Goal: Information Seeking & Learning: Compare options

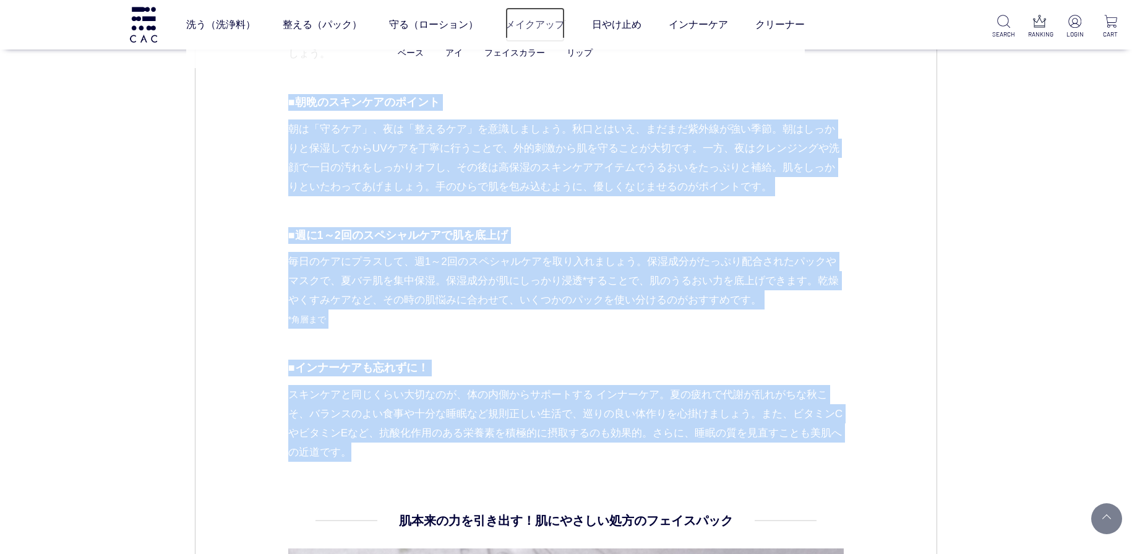
click at [549, 23] on link "メイクアップ" at bounding box center [534, 24] width 59 height 35
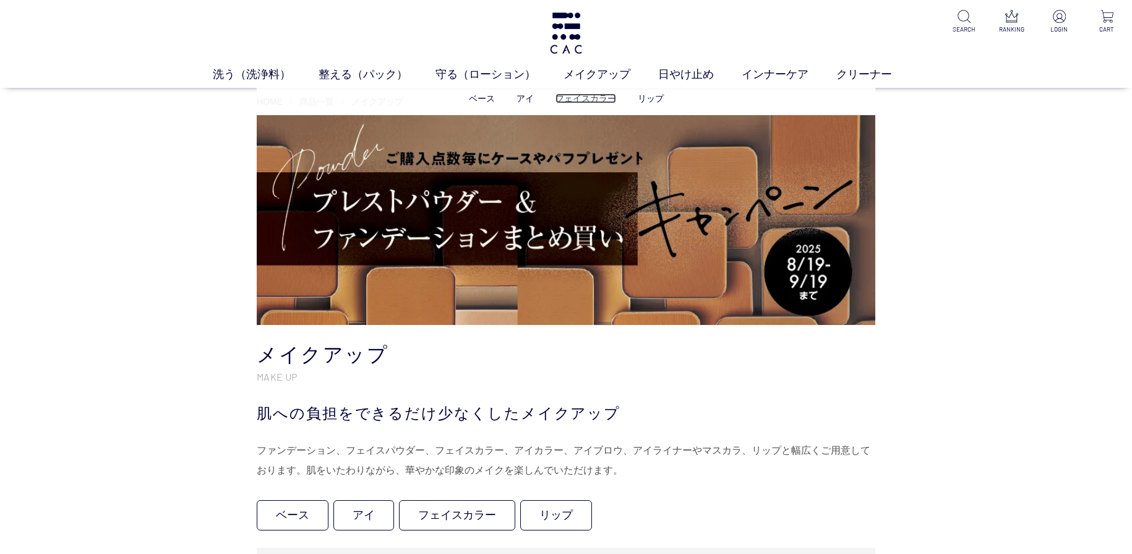
click at [596, 95] on link "フェイスカラー" at bounding box center [585, 98] width 61 height 10
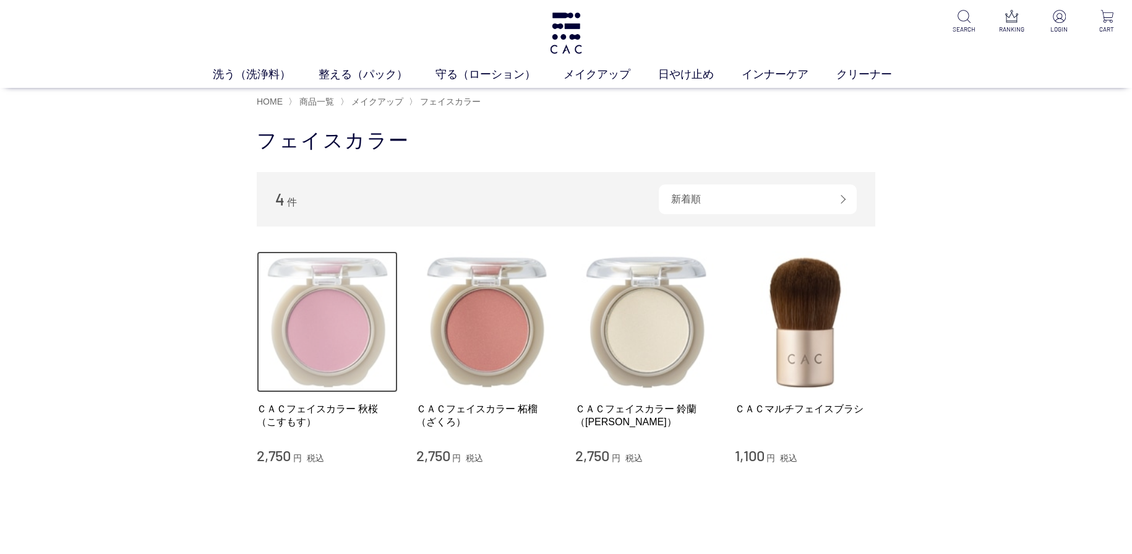
click at [324, 321] on img at bounding box center [327, 321] width 141 height 141
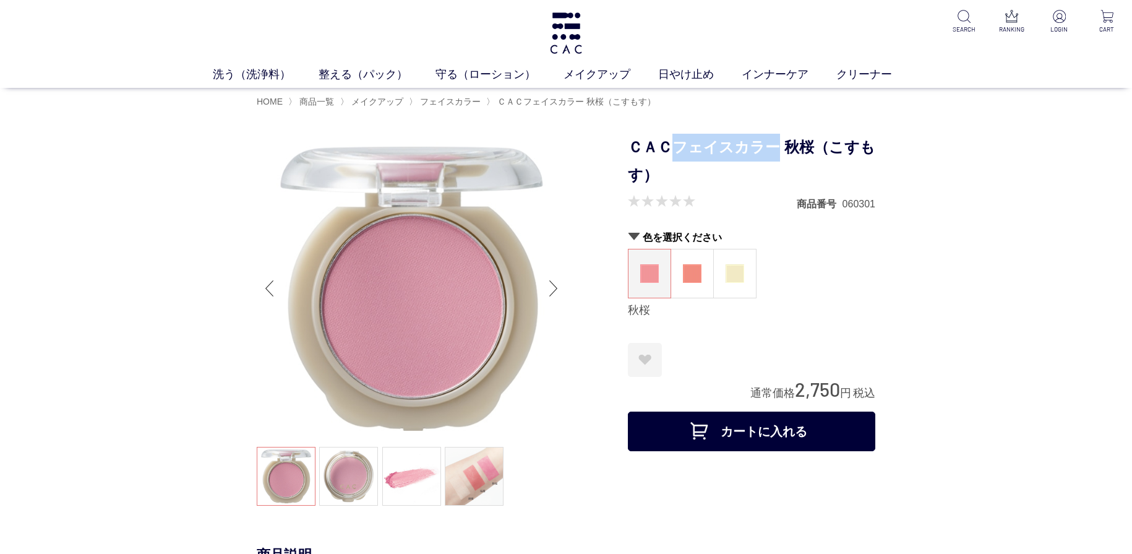
drag, startPoint x: 675, startPoint y: 144, endPoint x: 770, endPoint y: 146, distance: 95.3
click at [770, 146] on h1 "ＣＡＣフェイスカラー 秋桜（こすもす）" at bounding box center [751, 162] width 247 height 56
copy h1 "フェイスカラー"
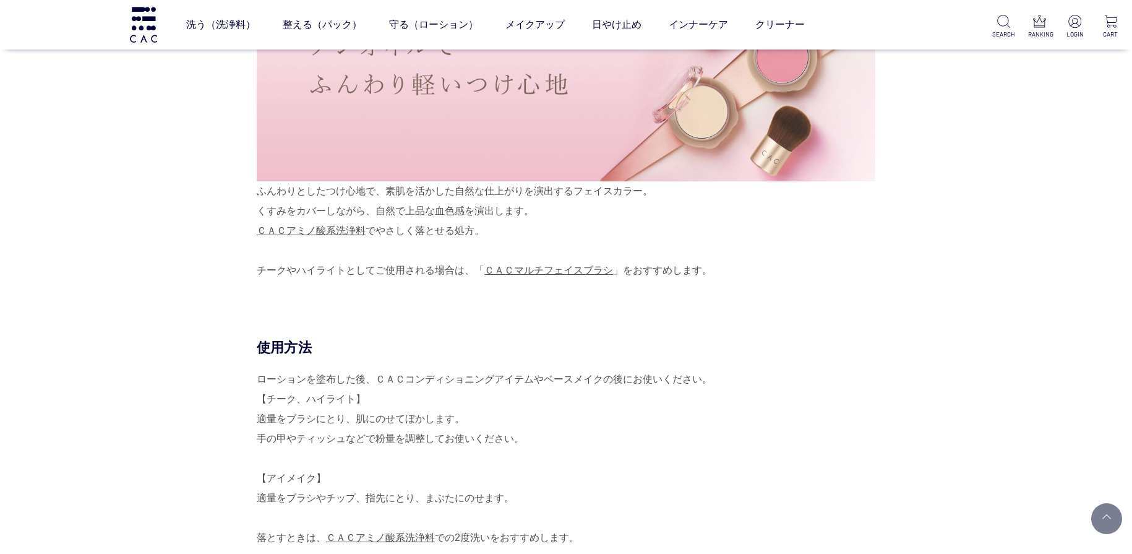
scroll to position [557, 0]
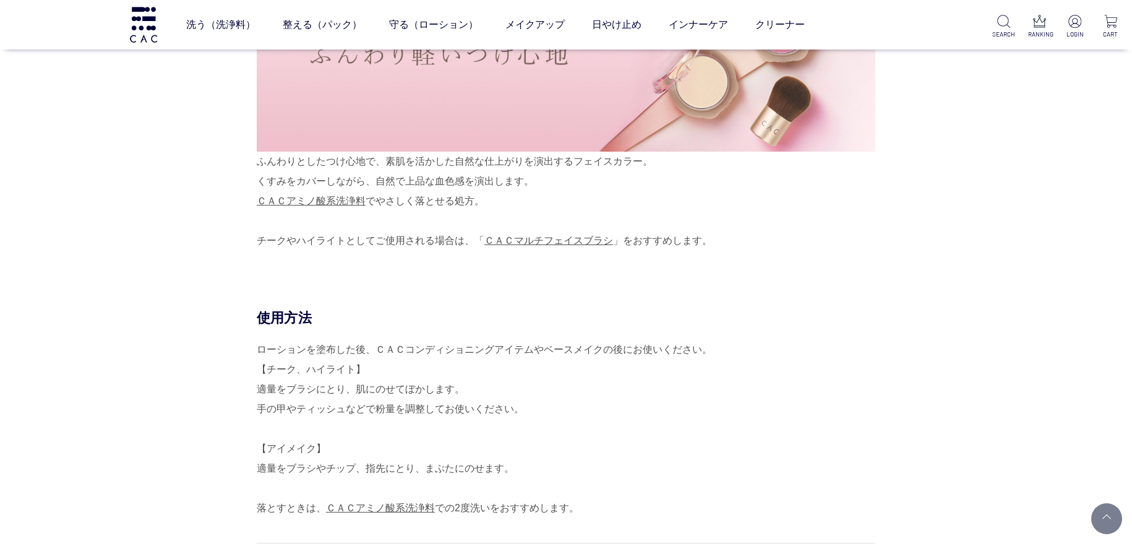
click at [257, 161] on div "ふんわりとしたつけ心地で、素肌を活かした自然な仕上がりを演出するフェイスカラー。 くすみをカバーしながら、自然で上品な血色感を演出します。 ＣＡＣアミノ酸系洗…" at bounding box center [566, 91] width 619 height 320
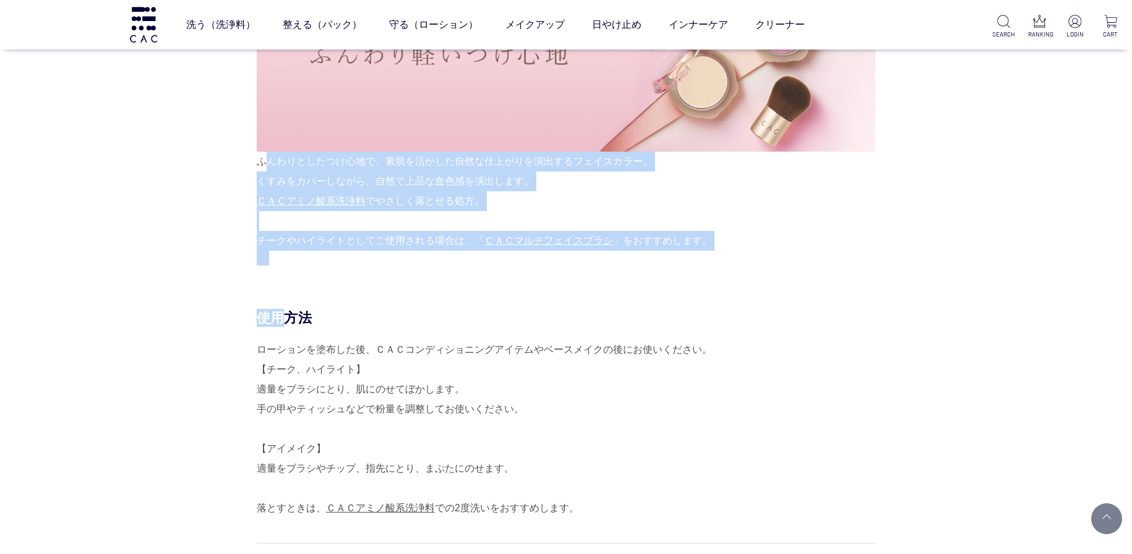
drag, startPoint x: 257, startPoint y: 161, endPoint x: 265, endPoint y: 474, distance: 313.1
click at [257, 478] on div "商品説明 ふんわりとしたつけ心地で、素肌を活かした自然な仕上がりを演出するフェイスカラー。 くすみをカバーしながら、自然で上品な血色感を演出します。 ＣＡＣア…" at bounding box center [566, 562] width 619 height 1325
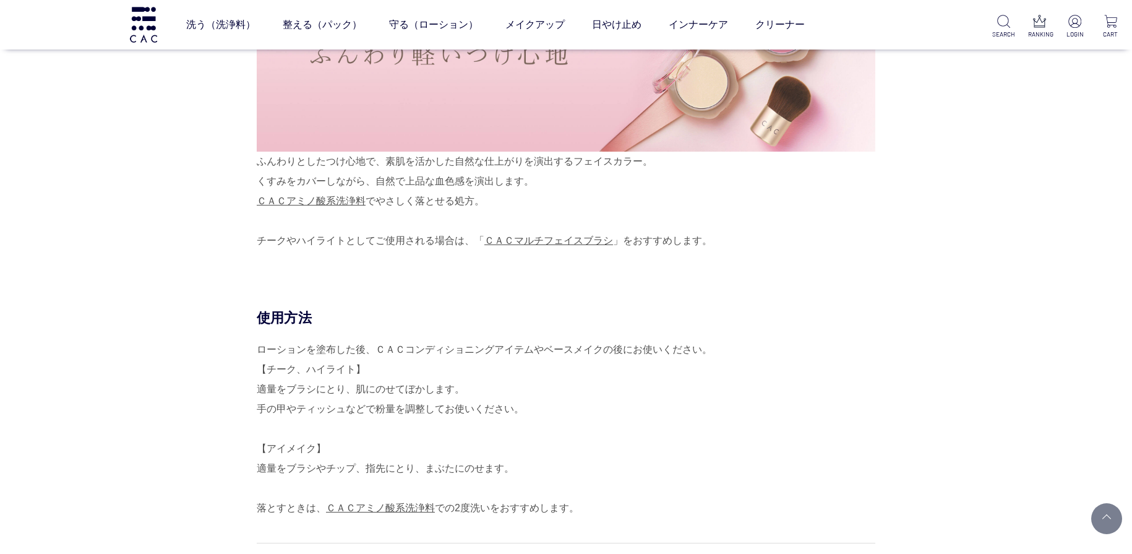
click at [359, 451] on div "ローションを塗布した後、ＣＡＣコンディショニングアイテムやベースメイクの後にお使いください。 【チーク、ハイライト】 適量をブラシにとり、肌にのせてぼかします…" at bounding box center [566, 429] width 619 height 178
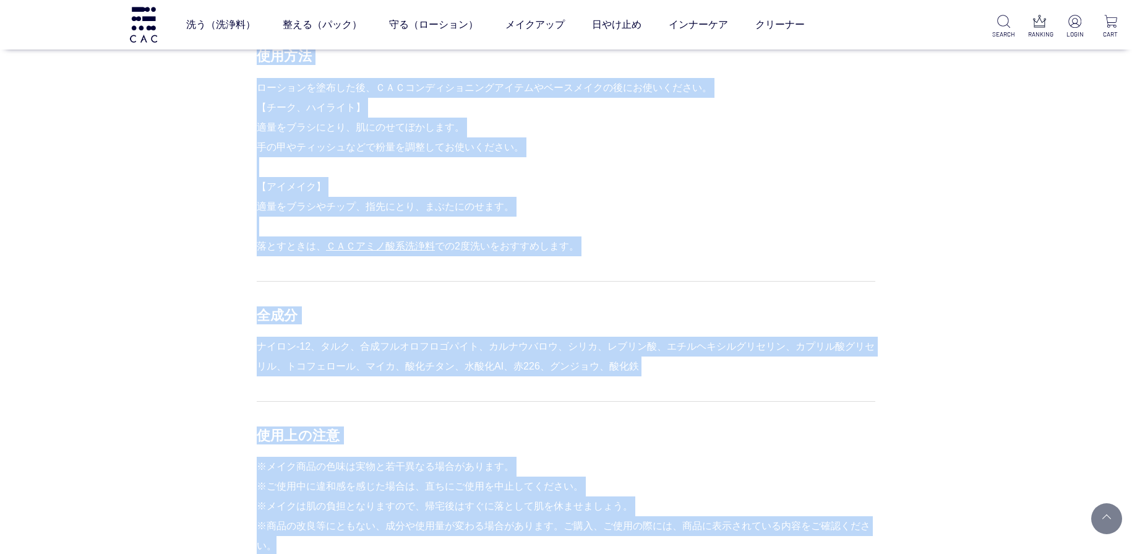
scroll to position [1077, 0]
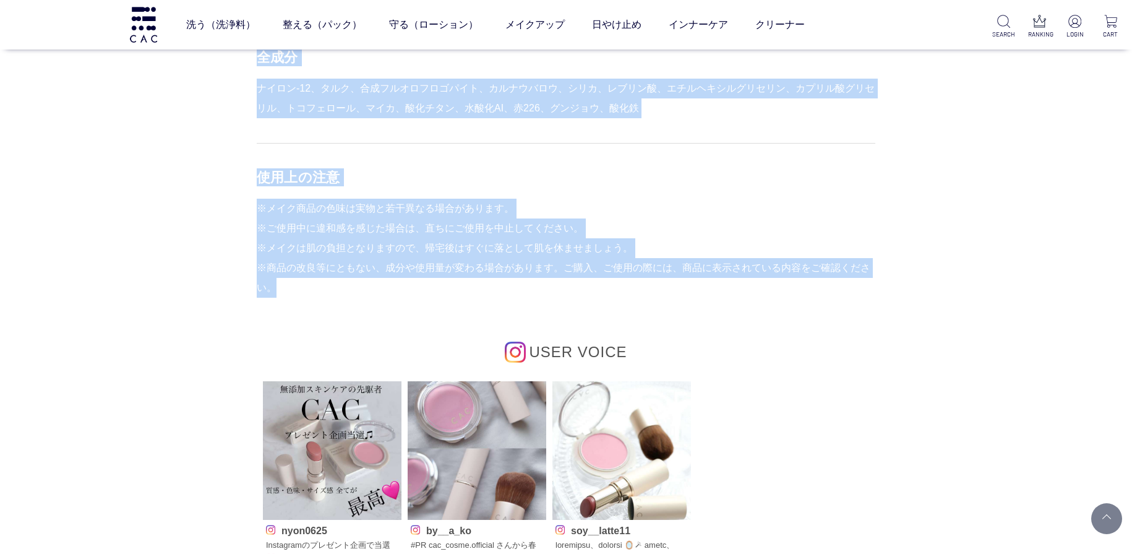
drag, startPoint x: 260, startPoint y: 162, endPoint x: 546, endPoint y: 294, distance: 314.1
click at [546, 294] on div "商品説明 ふんわりとしたつけ心地で、素肌を活かした自然な仕上がりを演出するフェイスカラー。 くすみをカバーしながら、自然で上品な血色感を演出します。 ＣＡＣア…" at bounding box center [566, 43] width 619 height 1325
copy div "ふんわりとしたつけ心地で、素肌を活かした自然な仕上がりを演出するフェイスカラー。 くすみをカバーしながら、自然で上品な血色感を演出します。 ＣＡＣアミノ酸系洗…"
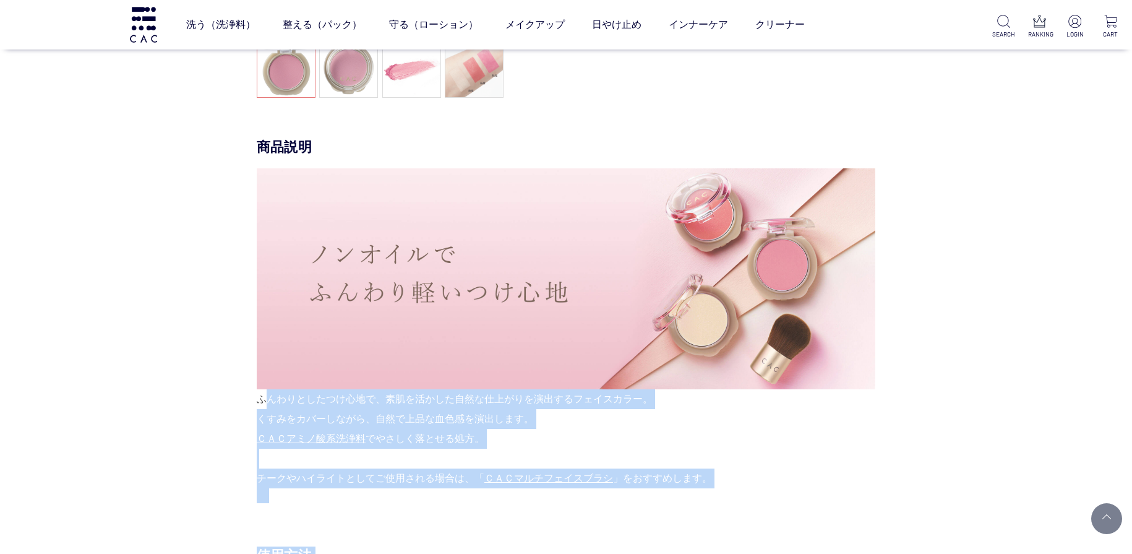
scroll to position [0, 0]
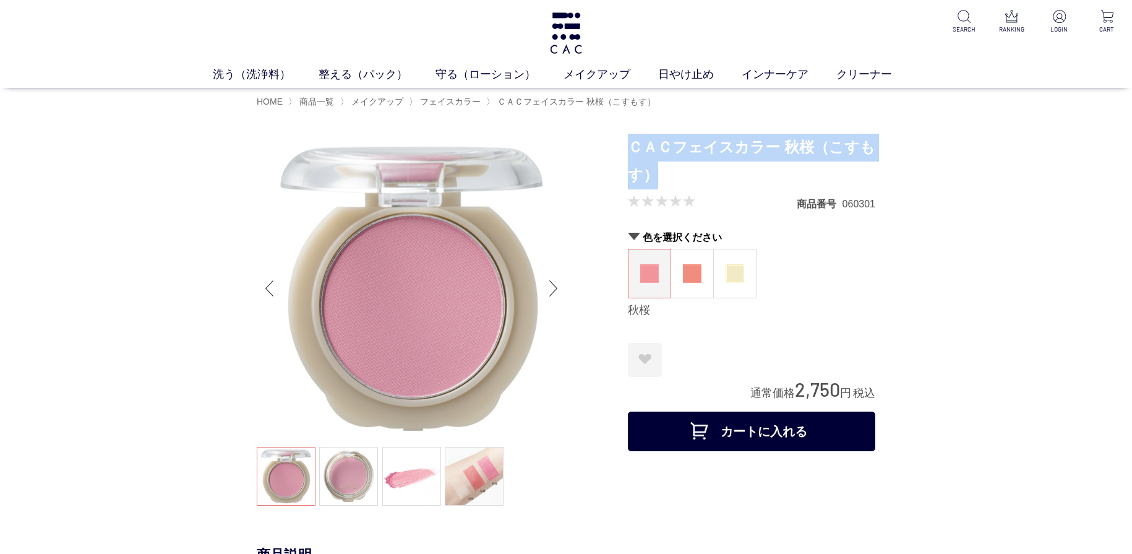
drag, startPoint x: 667, startPoint y: 171, endPoint x: 632, endPoint y: 150, distance: 41.4
click at [632, 150] on h1 "ＣＡＣフェイスカラー 秋桜（こすもす）" at bounding box center [751, 162] width 247 height 56
copy h1 "ＣＡＣフェイスカラー 秋桜（こすもす）"
click at [682, 275] on figure at bounding box center [692, 273] width 42 height 48
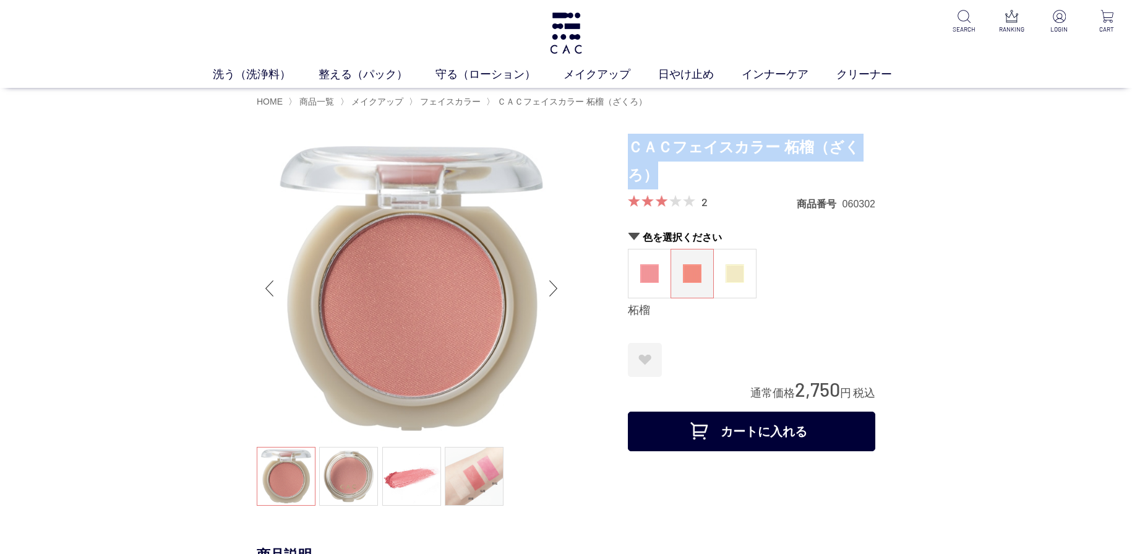
drag, startPoint x: 629, startPoint y: 147, endPoint x: 663, endPoint y: 173, distance: 41.9
click at [664, 174] on h1 "ＣＡＣフェイスカラー 柘榴（ざくろ）" at bounding box center [751, 162] width 247 height 56
copy h1 "ＣＡＣフェイスカラー 柘榴（ざくろ）"
click at [737, 269] on img at bounding box center [735, 273] width 19 height 19
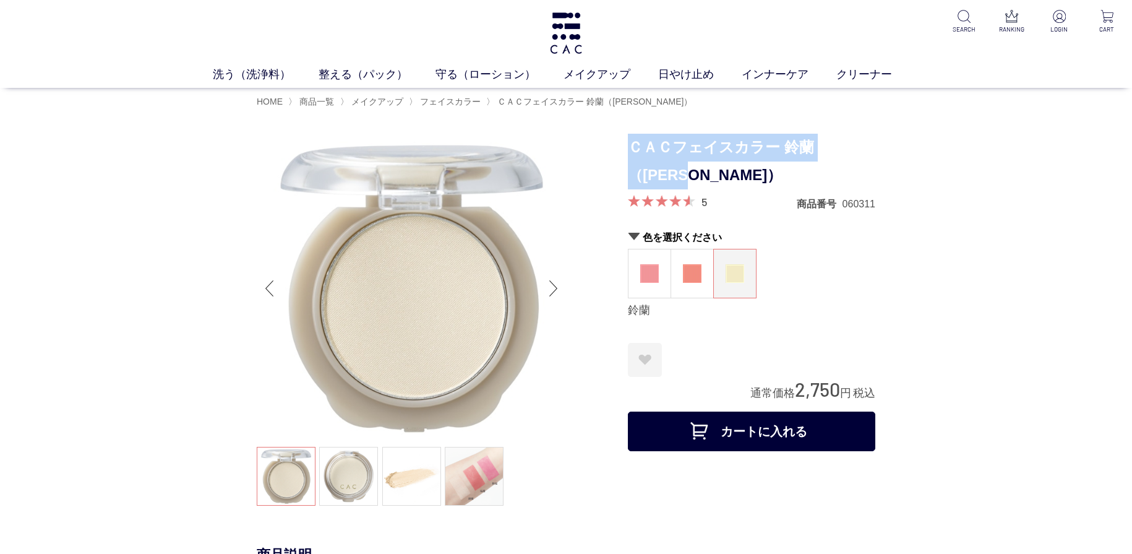
drag, startPoint x: 632, startPoint y: 143, endPoint x: 672, endPoint y: 186, distance: 58.6
click at [673, 186] on h1 "ＣＡＣフェイスカラー 鈴蘭（すずらん）" at bounding box center [751, 162] width 247 height 56
copy h1 "ＣＡＣフェイスカラー 鈴蘭（すずらん）"
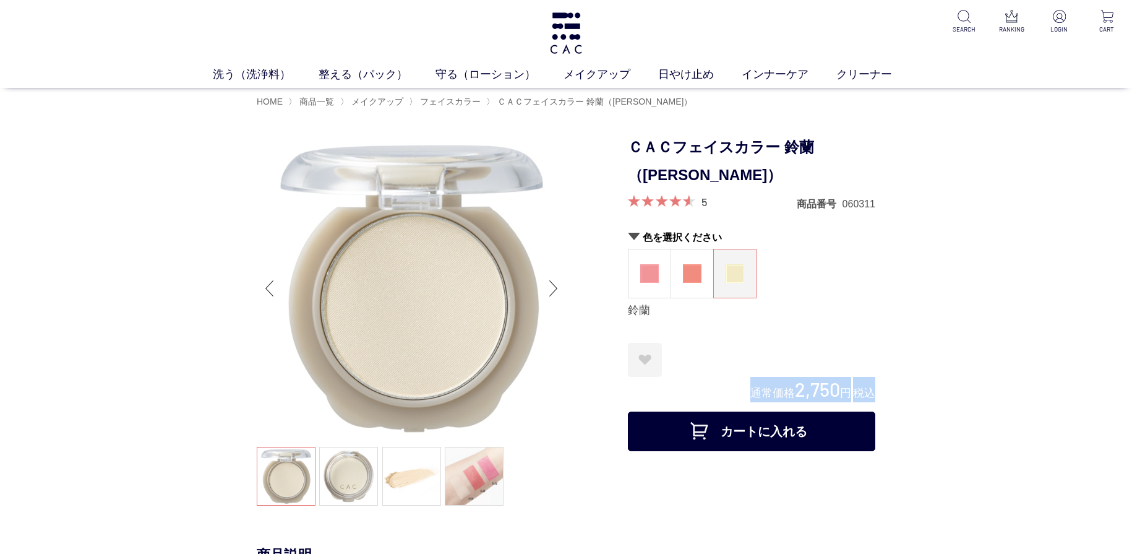
drag, startPoint x: 750, startPoint y: 393, endPoint x: 883, endPoint y: 398, distance: 133.7
copy div "通常価格 2,750 円 税込"
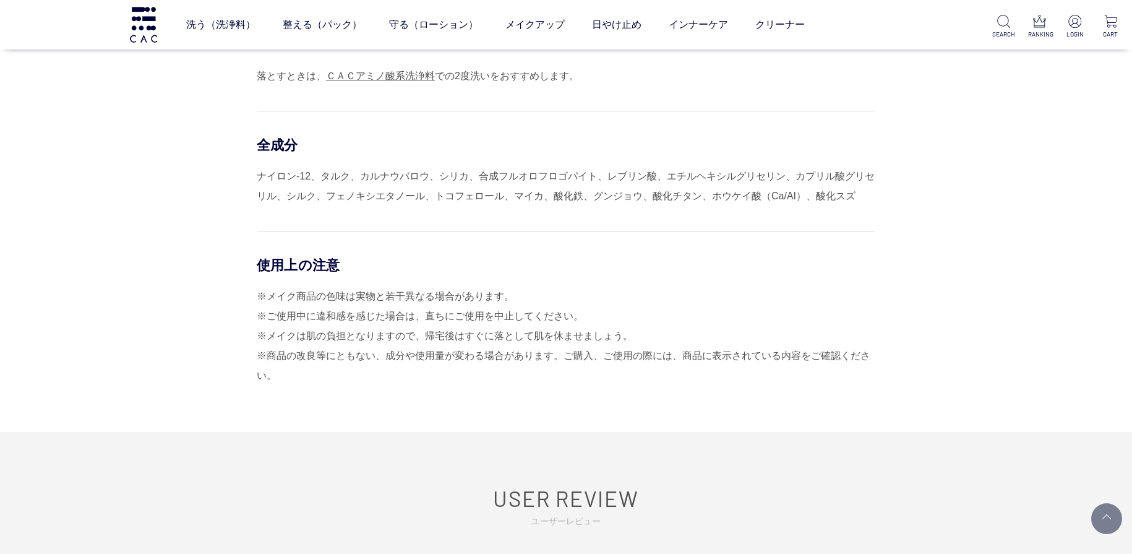
scroll to position [1211, 0]
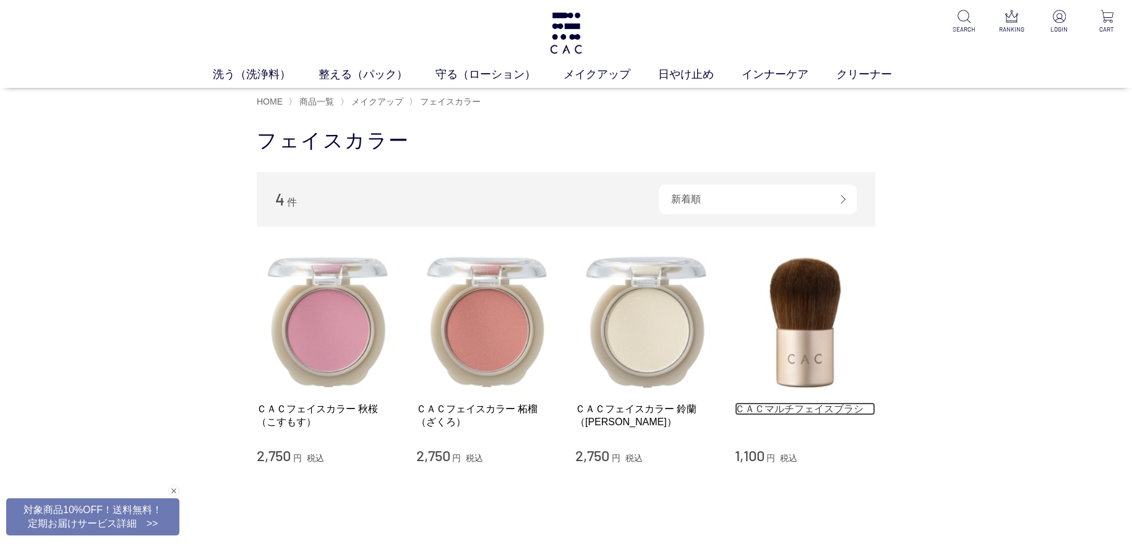
click at [796, 410] on link "ＣＡＣマルチフェイスブラシ" at bounding box center [805, 408] width 141 height 13
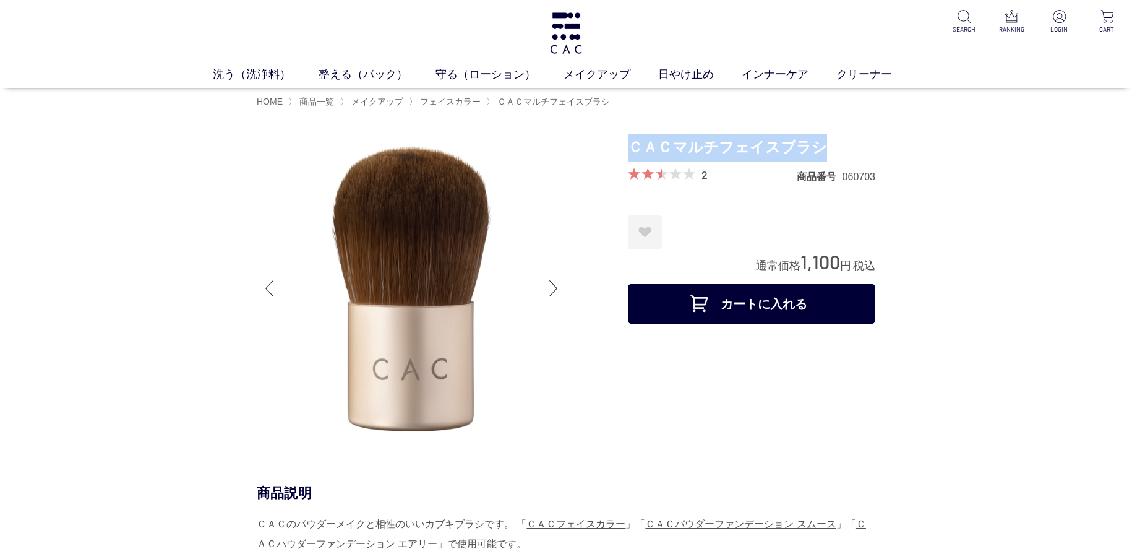
drag, startPoint x: 632, startPoint y: 148, endPoint x: 881, endPoint y: 158, distance: 248.9
copy h1 "ＣＡＣマルチフェイスブラシ"
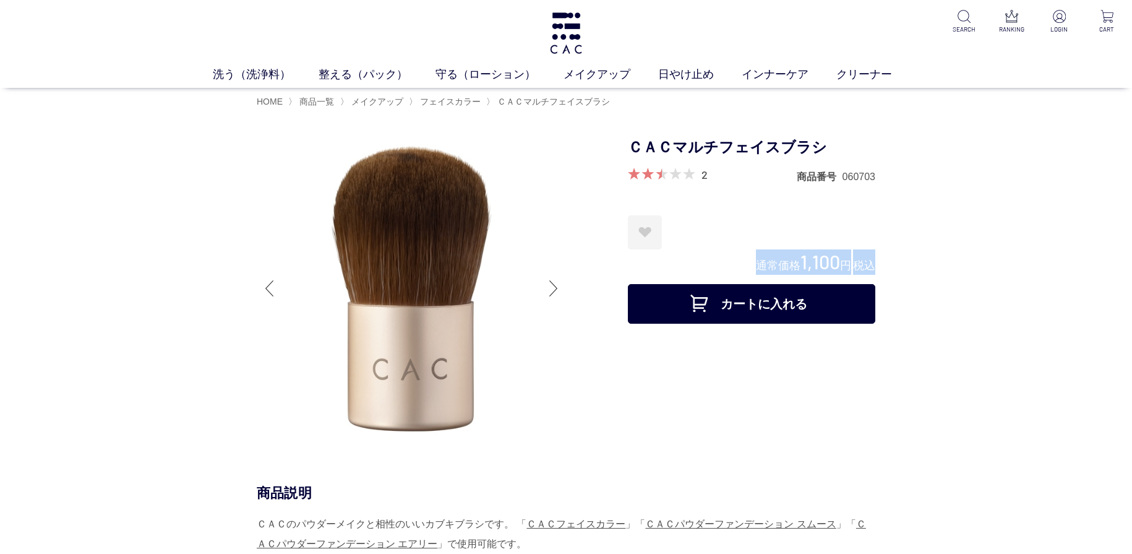
drag, startPoint x: 753, startPoint y: 265, endPoint x: 875, endPoint y: 268, distance: 121.3
copy div "通常価格 1,100 円 税込"
